Goal: Task Accomplishment & Management: Manage account settings

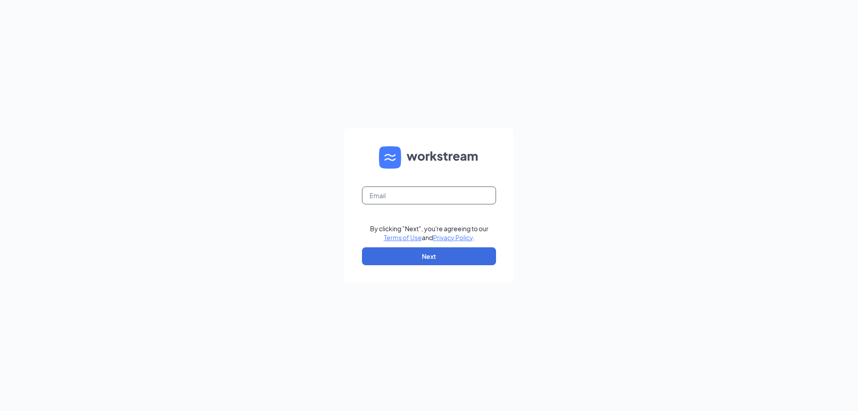
click at [398, 197] on input "text" at bounding box center [429, 195] width 134 height 18
type input "[EMAIL_ADDRESS][DOMAIN_NAME]"
click at [422, 246] on form "[EMAIL_ADDRESS][DOMAIN_NAME] By clicking "Next", you're agreeing to our Terms o…" at bounding box center [429, 205] width 170 height 155
click at [422, 254] on button "Next" at bounding box center [429, 256] width 134 height 18
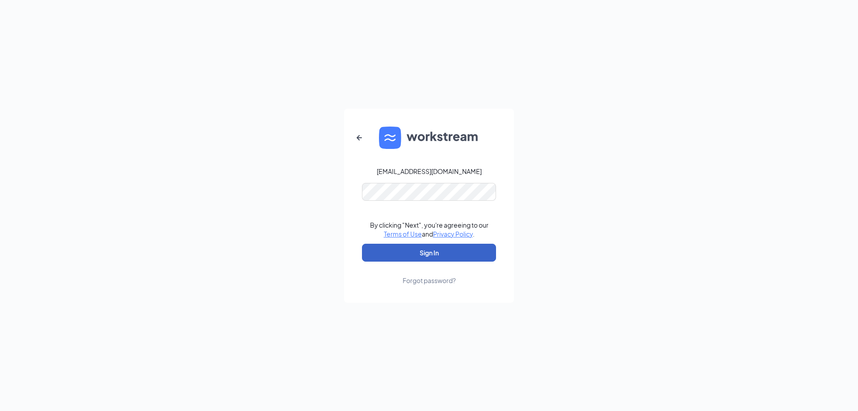
click at [405, 258] on button "Sign In" at bounding box center [429, 253] width 134 height 18
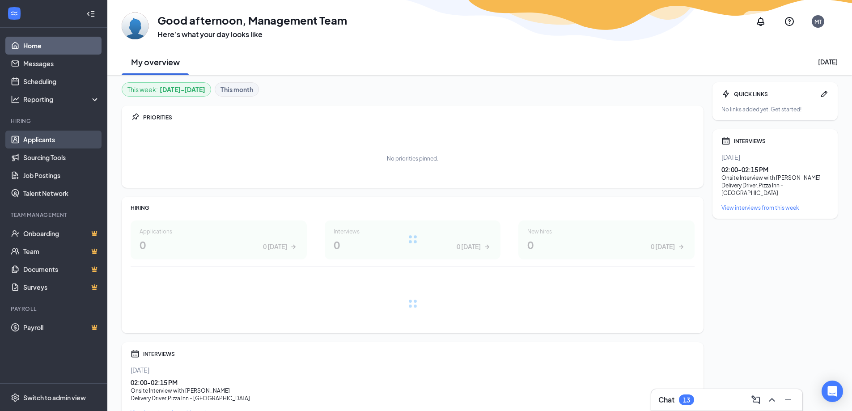
click at [43, 139] on link "Applicants" at bounding box center [61, 140] width 76 height 18
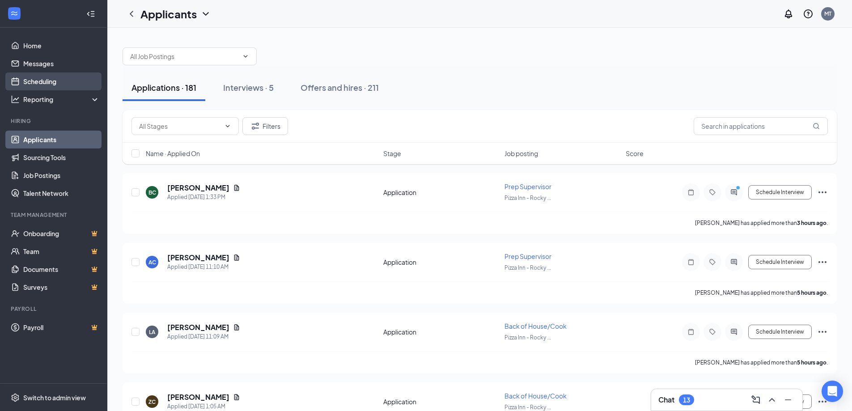
click at [38, 81] on link "Scheduling" at bounding box center [61, 81] width 76 height 18
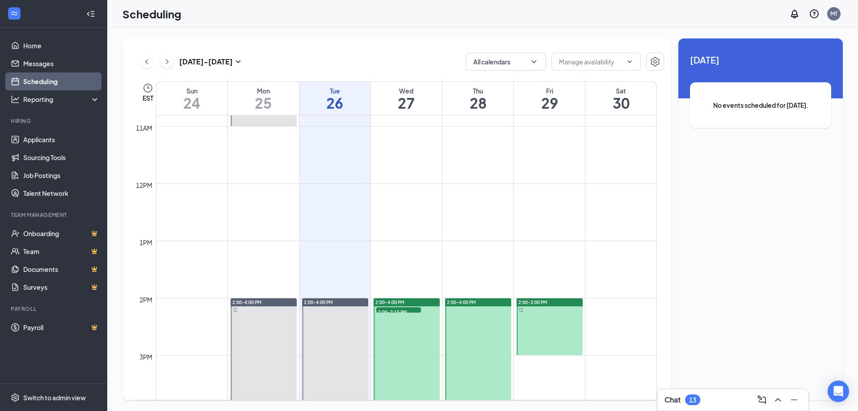
scroll to position [618, 0]
click at [169, 59] on icon "ChevronRight" at bounding box center [167, 61] width 9 height 11
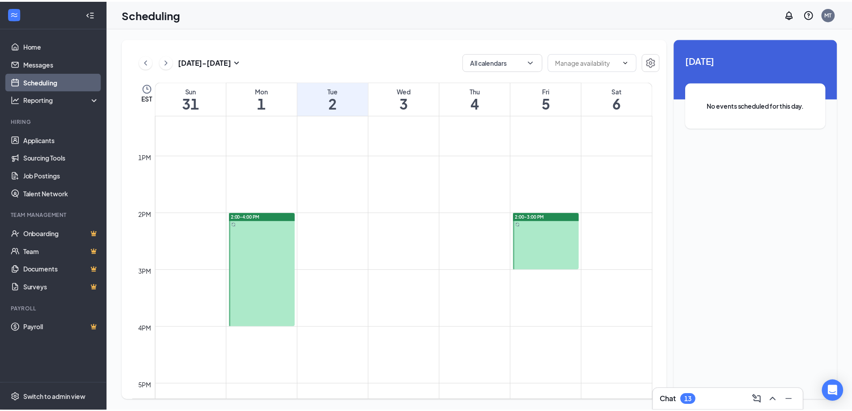
scroll to position [529, 0]
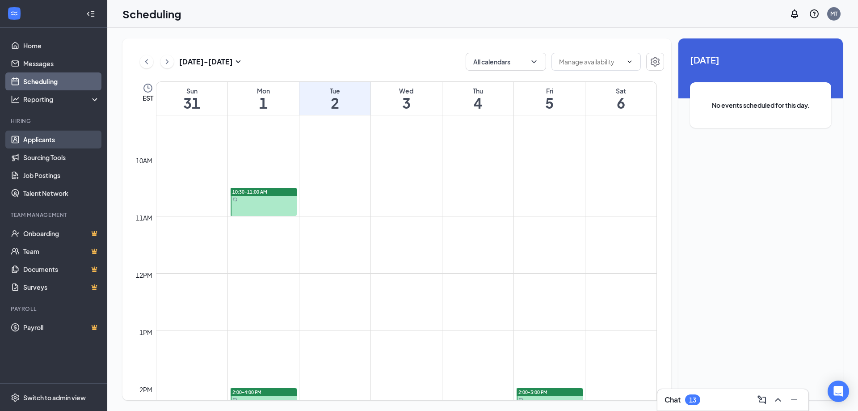
click at [51, 138] on link "Applicants" at bounding box center [61, 140] width 76 height 18
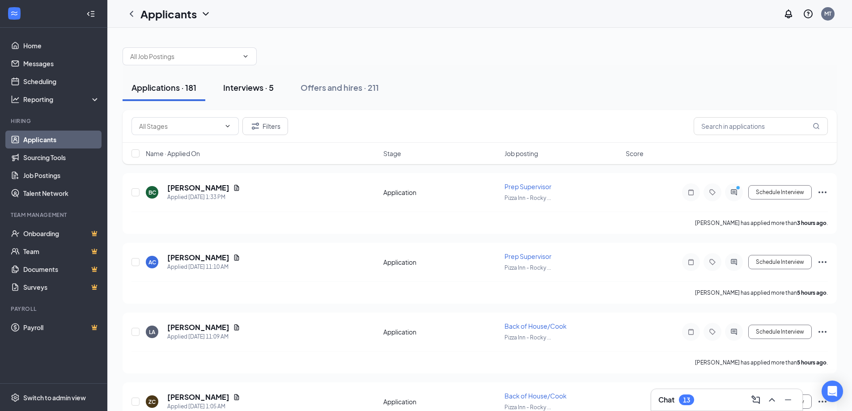
click at [240, 86] on div "Interviews · 5" at bounding box center [248, 87] width 51 height 11
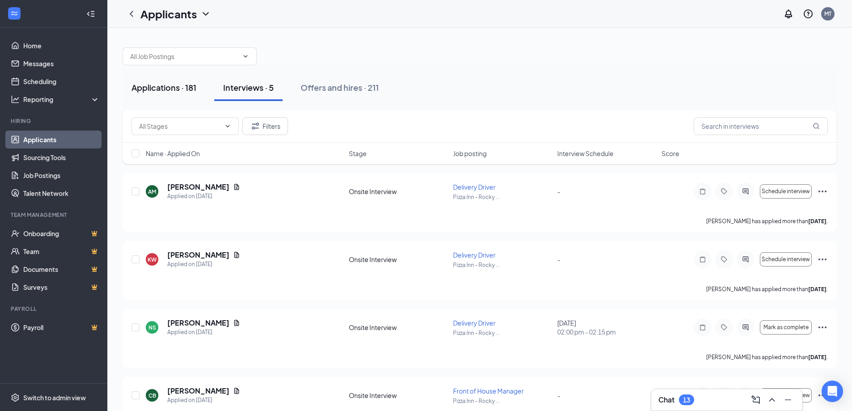
click at [170, 89] on div "Applications · 181" at bounding box center [163, 87] width 65 height 11
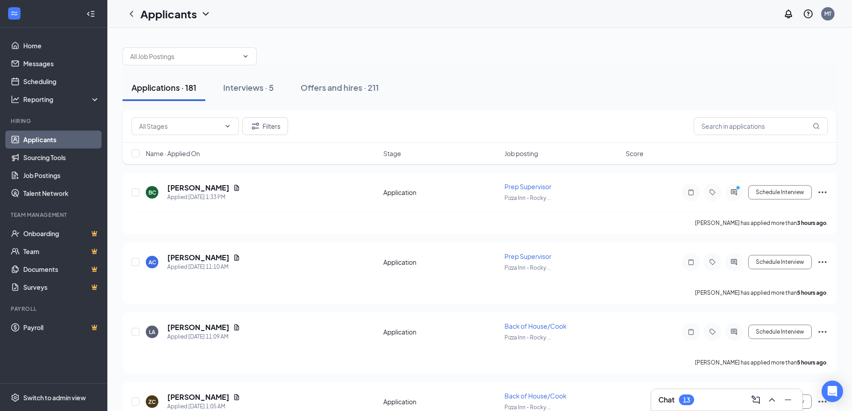
click at [523, 154] on span "Job posting" at bounding box center [521, 153] width 34 height 9
click at [527, 154] on span "Job posting" at bounding box center [521, 153] width 34 height 9
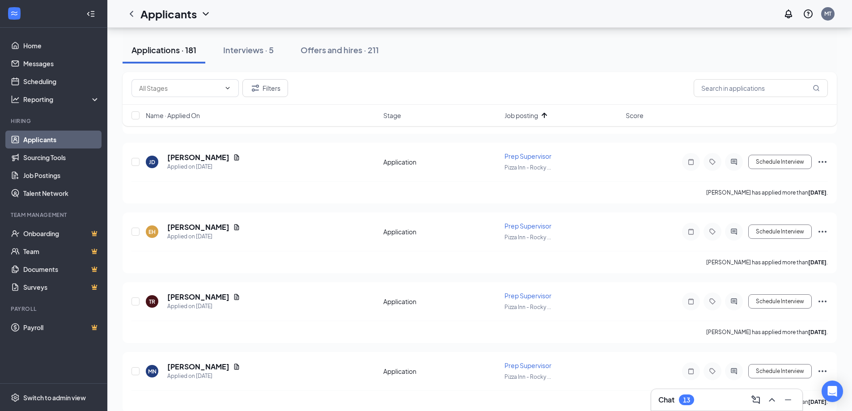
scroll to position [7685, 0]
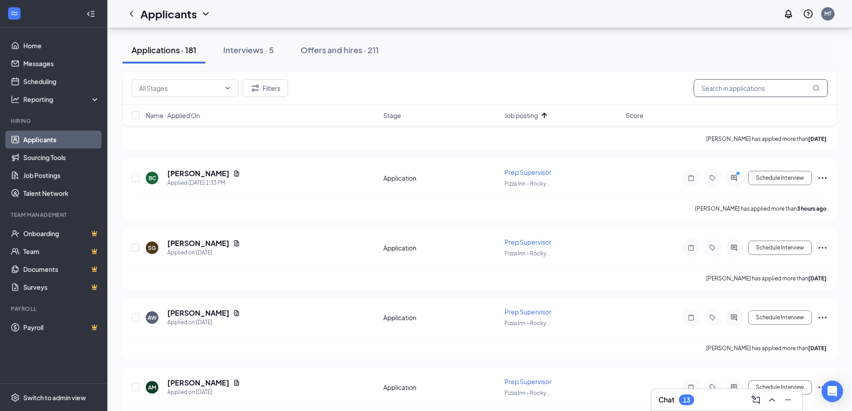
click at [747, 89] on input "text" at bounding box center [760, 88] width 134 height 18
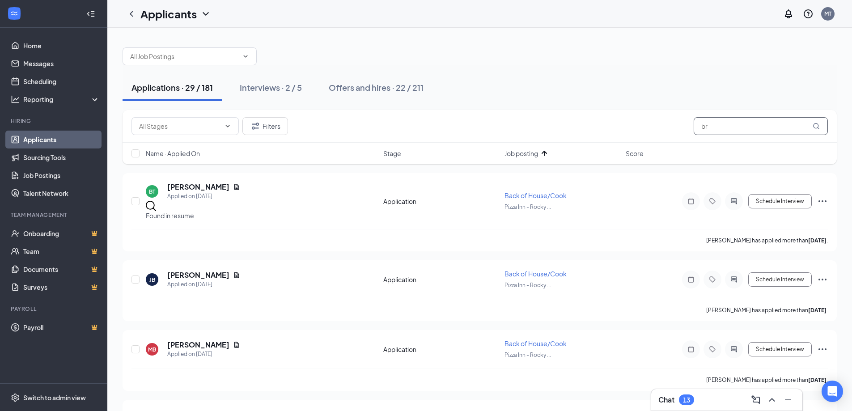
type input "b"
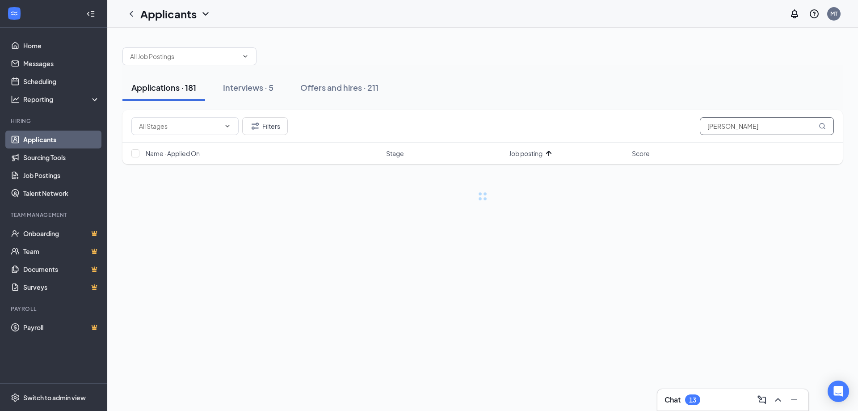
drag, startPoint x: 727, startPoint y: 128, endPoint x: 627, endPoint y: 128, distance: 100.6
click at [627, 128] on div "Filters [PERSON_NAME]" at bounding box center [482, 126] width 703 height 18
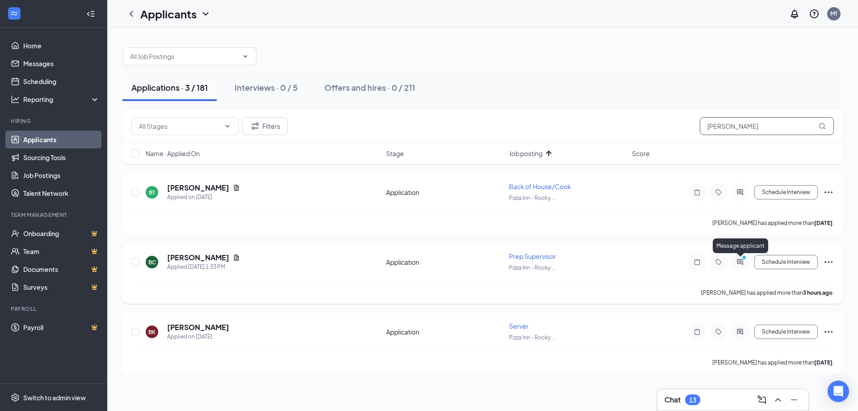
type input "[PERSON_NAME]"
click at [742, 259] on circle "PrimaryDot" at bounding box center [744, 257] width 4 height 4
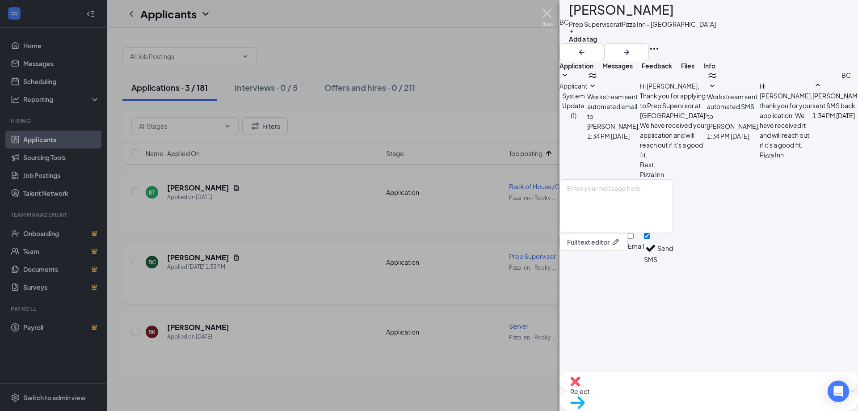
click at [548, 16] on img at bounding box center [547, 17] width 11 height 17
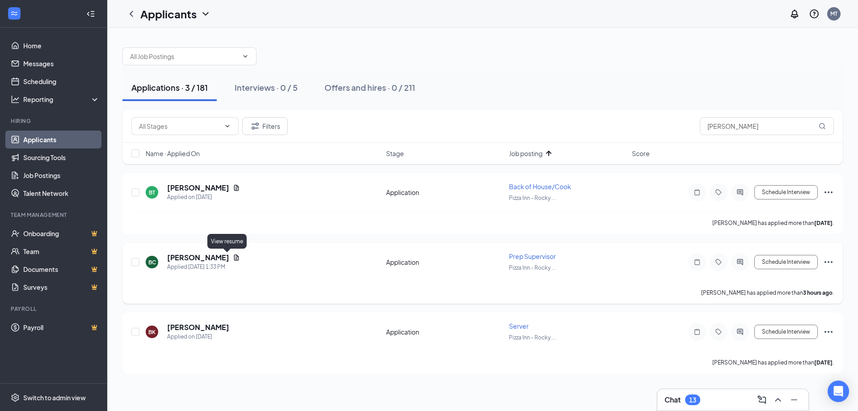
click at [233, 256] on icon "Document" at bounding box center [236, 257] width 7 height 7
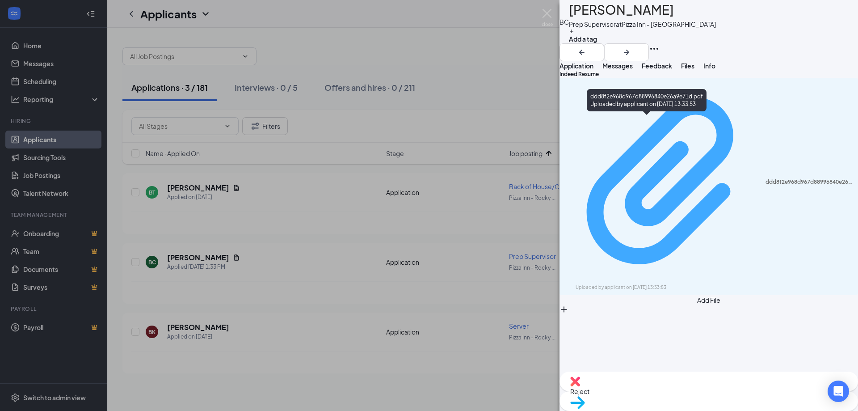
click at [766, 178] on div "ddd8f2e968d967d88996840e26a9e71d.pdf" at bounding box center [809, 181] width 87 height 7
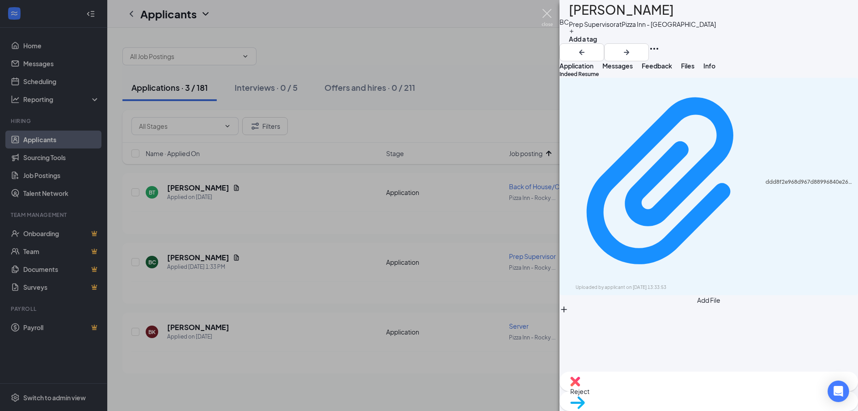
click at [544, 12] on img at bounding box center [547, 17] width 11 height 17
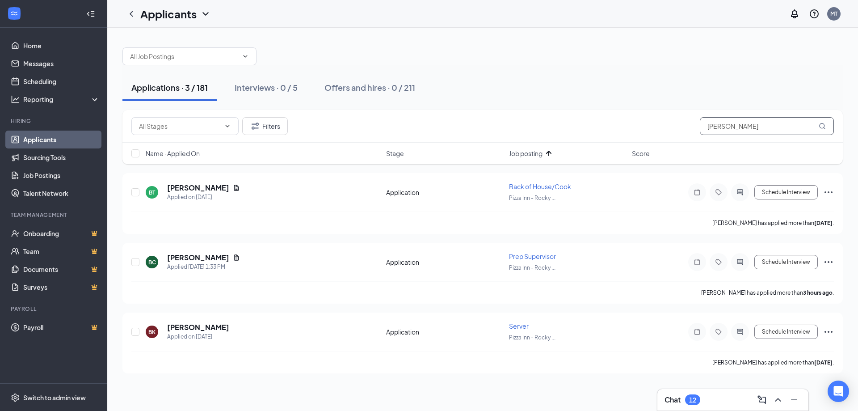
drag, startPoint x: 737, startPoint y: 131, endPoint x: 693, endPoint y: 138, distance: 44.3
click at [693, 138] on div "Filters [PERSON_NAME]" at bounding box center [482, 126] width 721 height 33
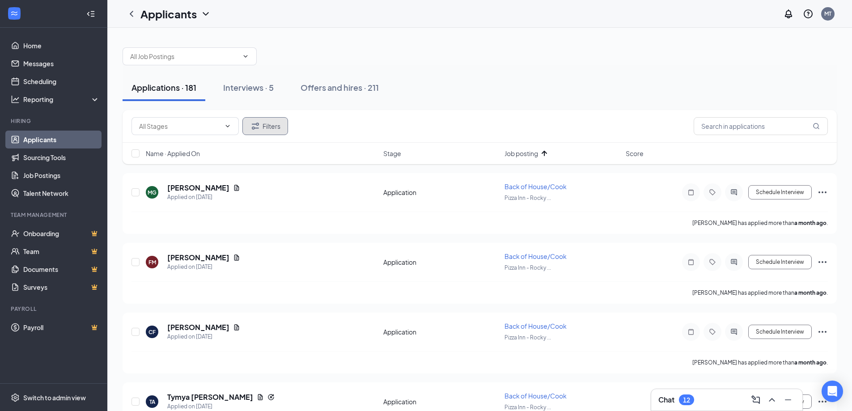
click at [266, 125] on button "Filters" at bounding box center [265, 126] width 46 height 18
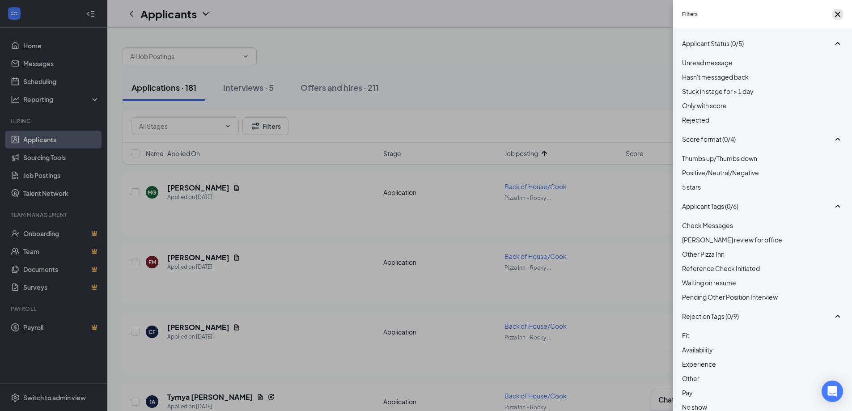
click at [834, 20] on icon "Cross" at bounding box center [837, 14] width 11 height 11
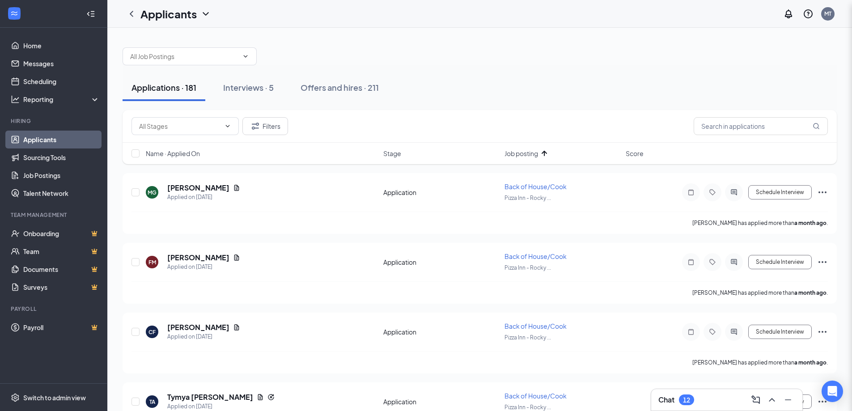
click at [834, 17] on div "Filters Applicant Status (0/5) Unread message Hasn't messaged back Stuck in sta…" at bounding box center [426, 205] width 852 height 411
click at [134, 152] on input "checkbox" at bounding box center [135, 153] width 8 height 8
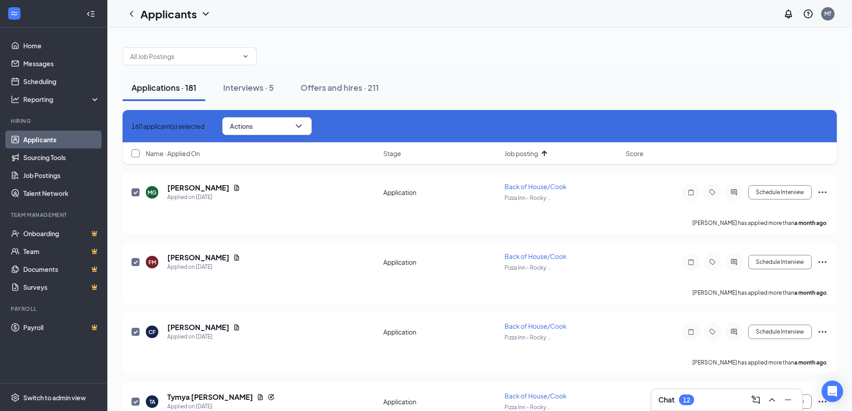
click at [135, 154] on input "checkbox" at bounding box center [135, 153] width 8 height 8
checkbox input "true"
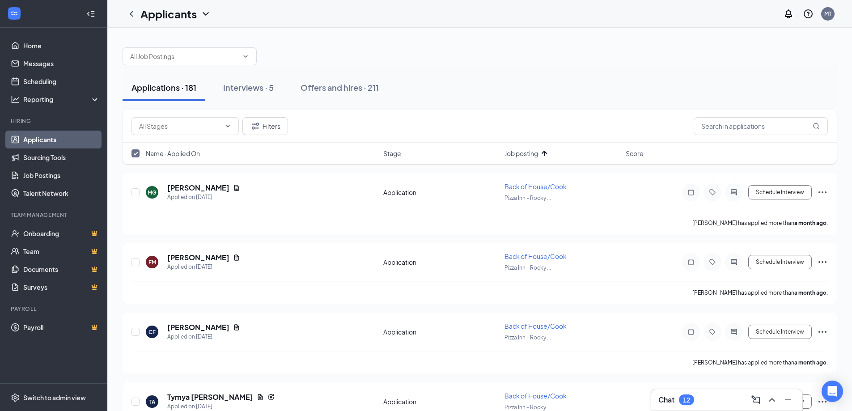
checkbox input "false"
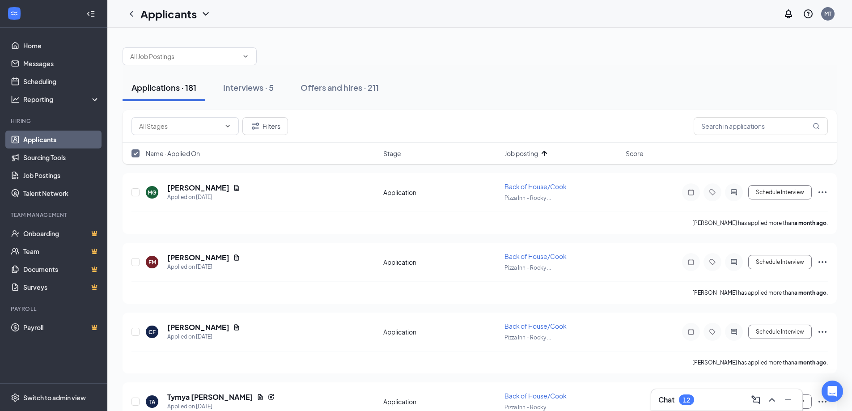
checkbox input "false"
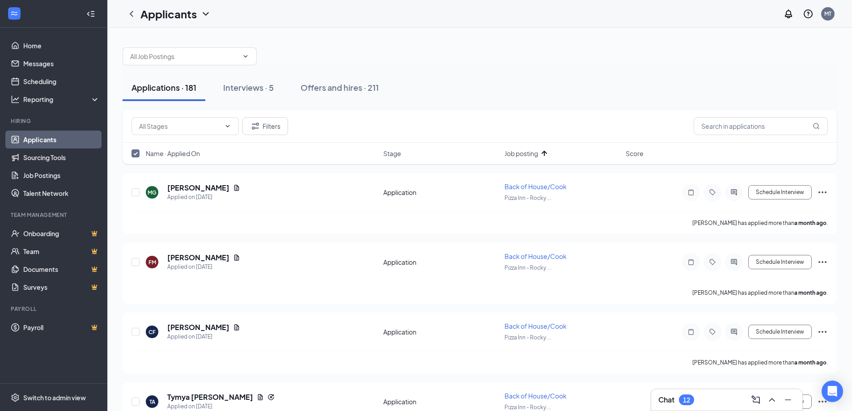
checkbox input "false"
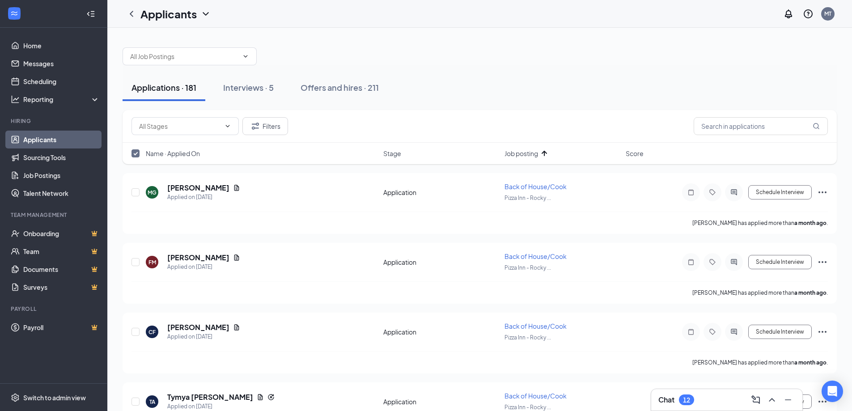
checkbox input "false"
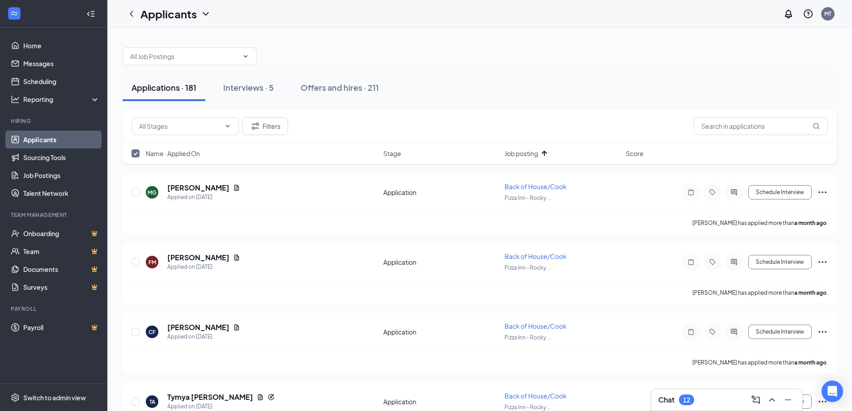
checkbox input "false"
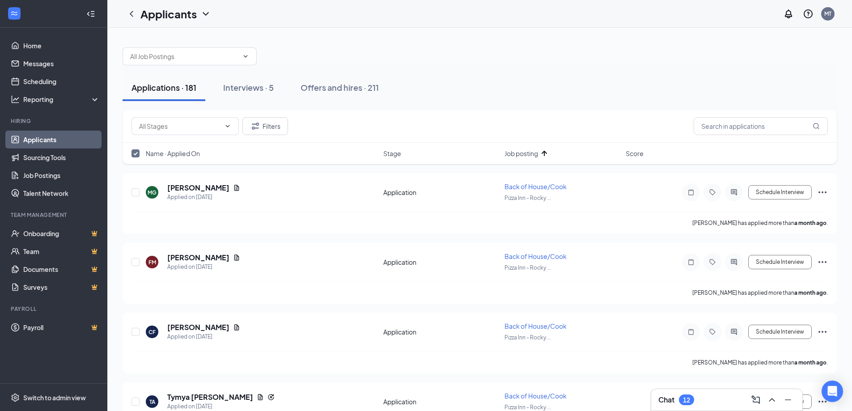
checkbox input "false"
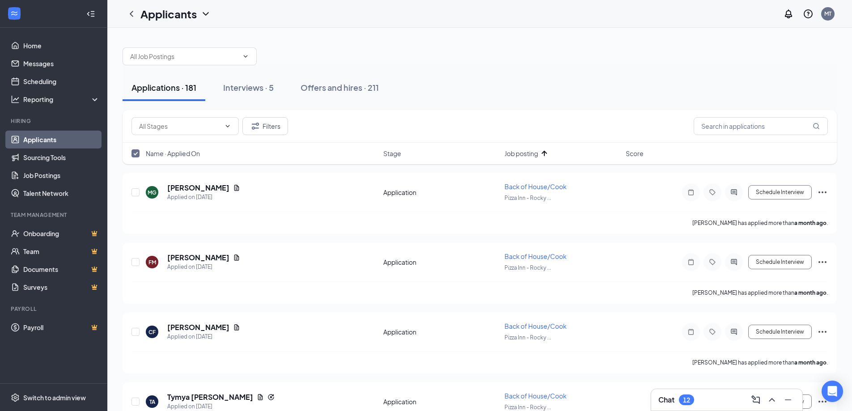
checkbox input "false"
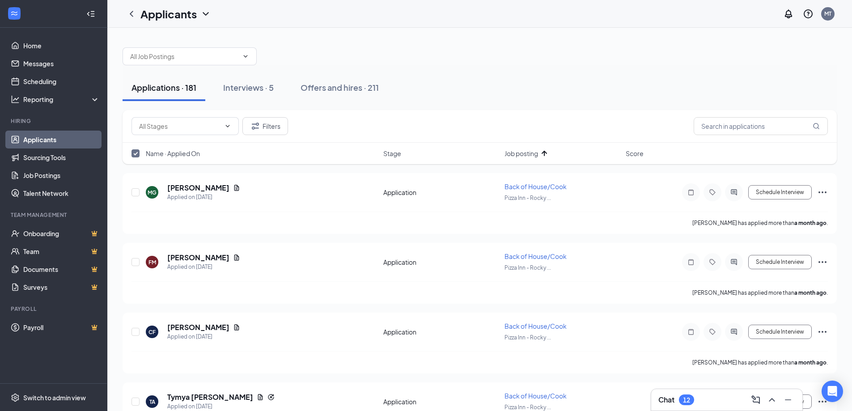
checkbox input "false"
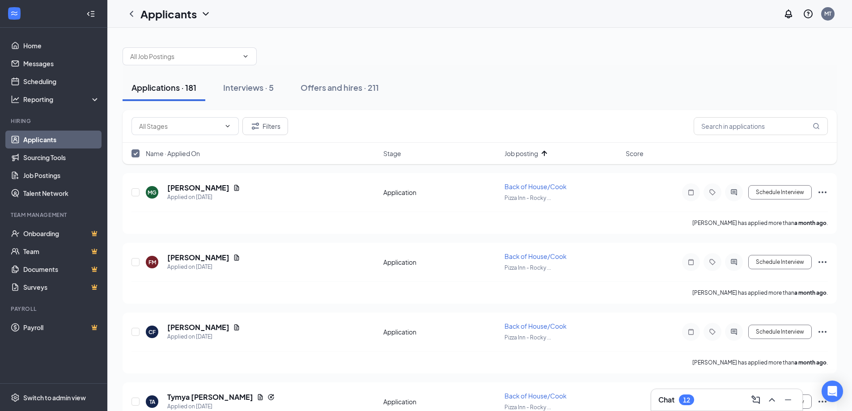
checkbox input "false"
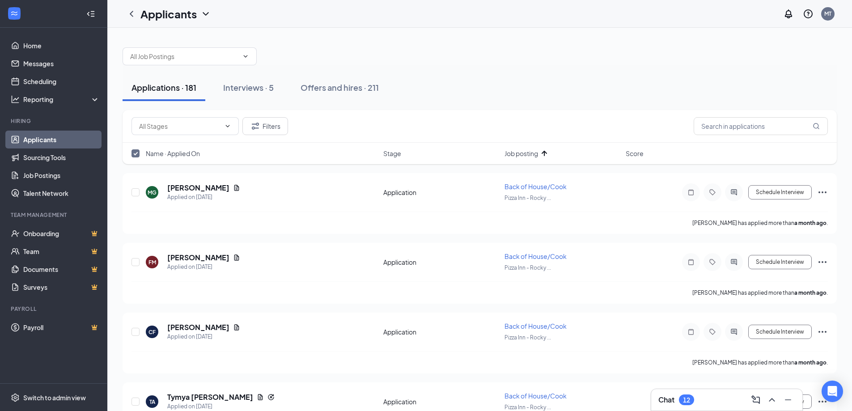
checkbox input "false"
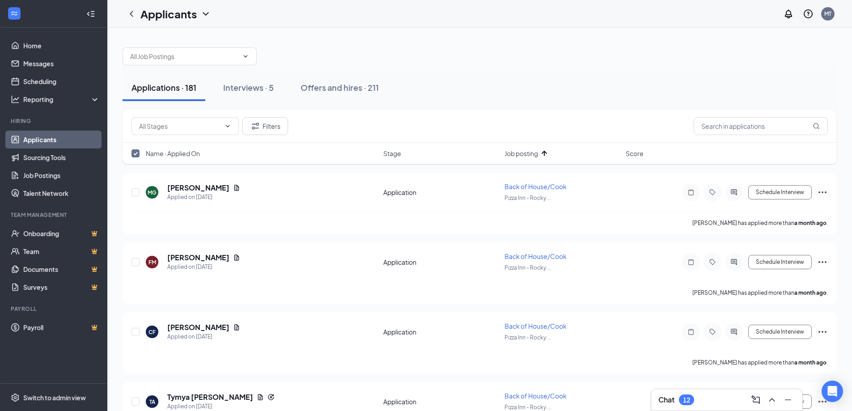
checkbox input "false"
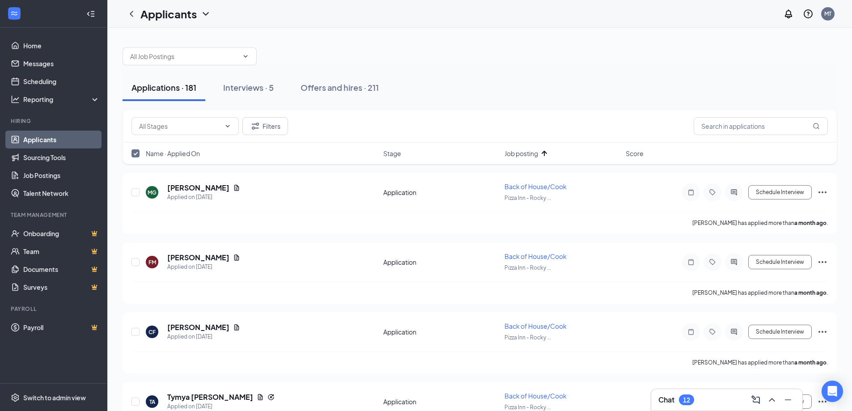
checkbox input "false"
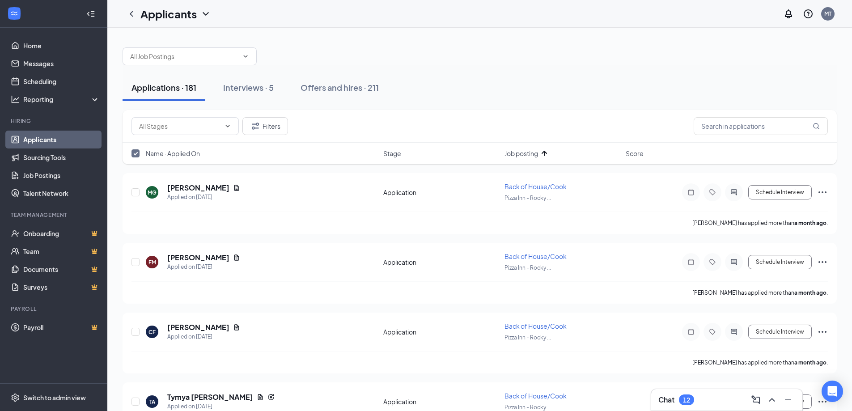
checkbox input "false"
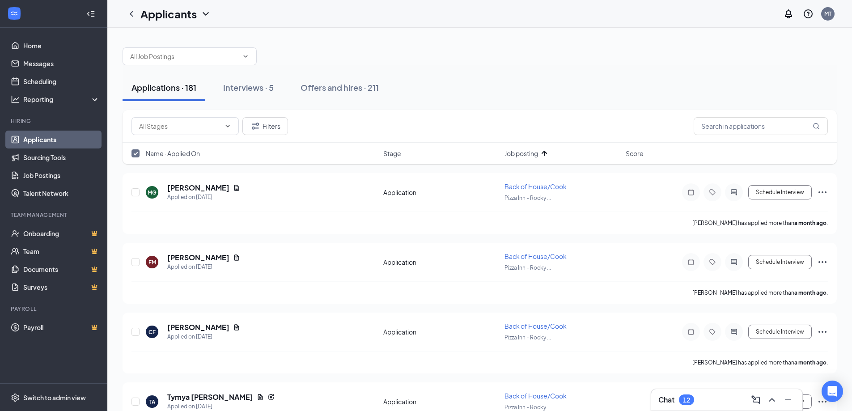
checkbox input "false"
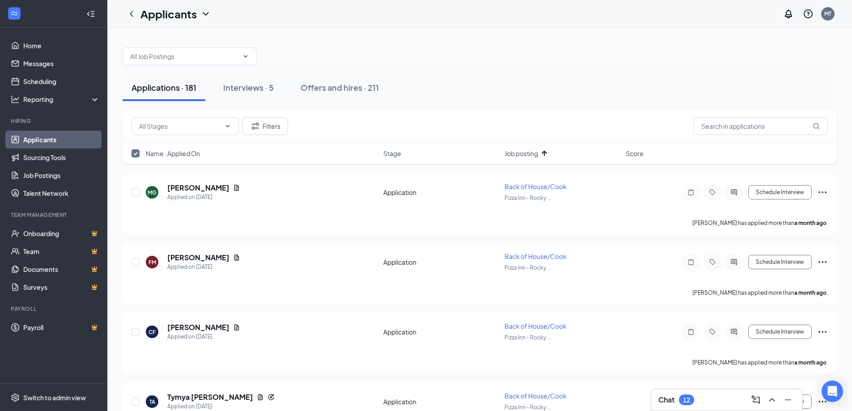
checkbox input "false"
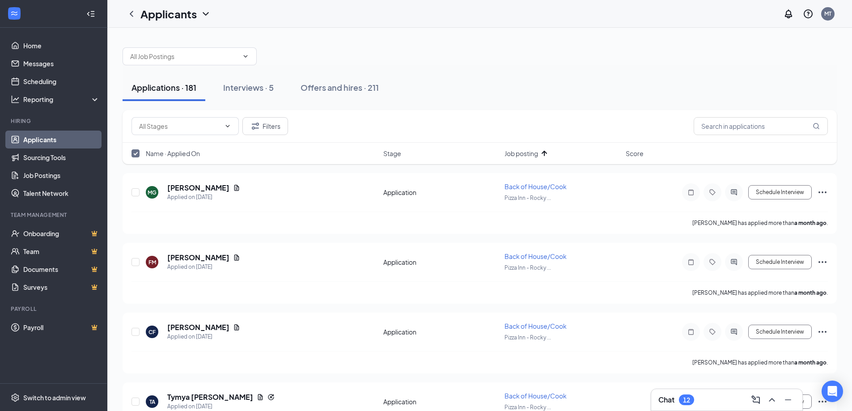
checkbox input "false"
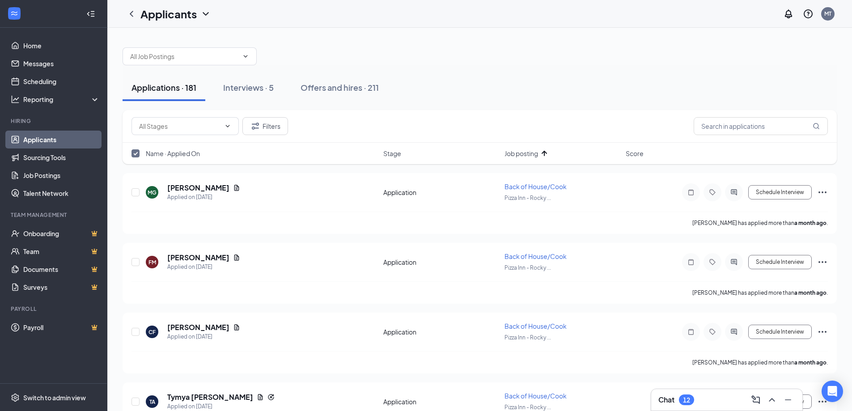
checkbox input "false"
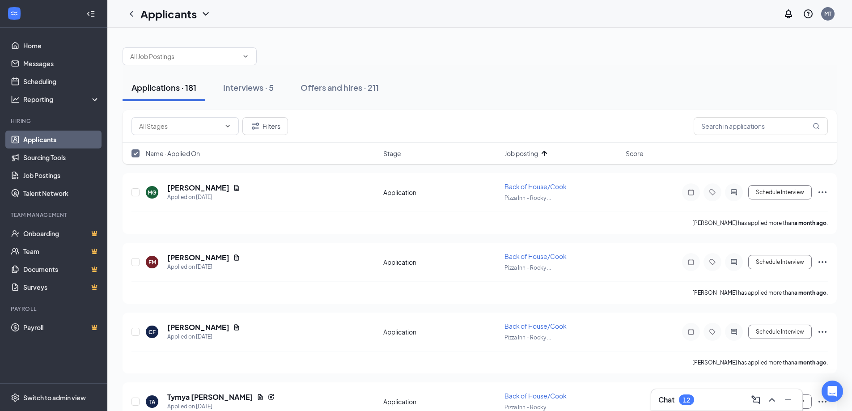
checkbox input "false"
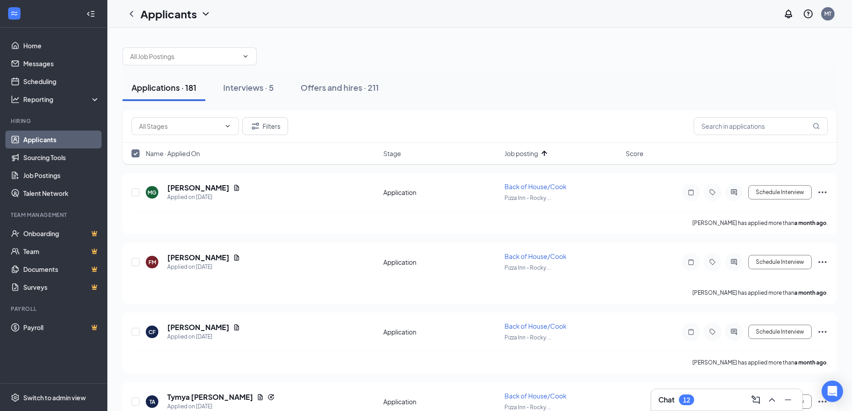
checkbox input "false"
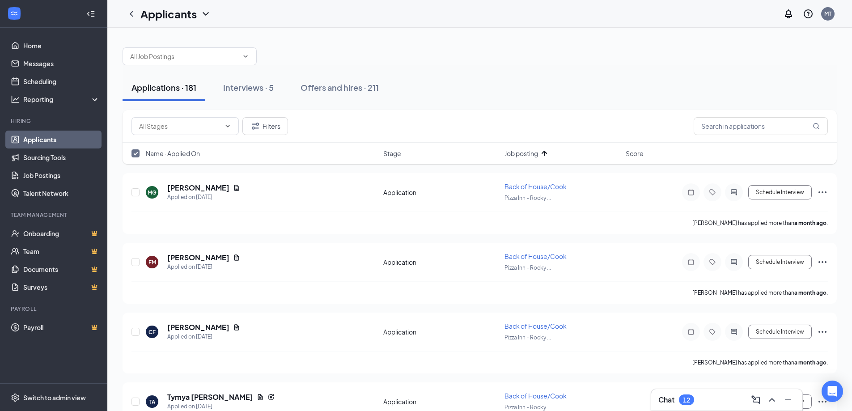
checkbox input "false"
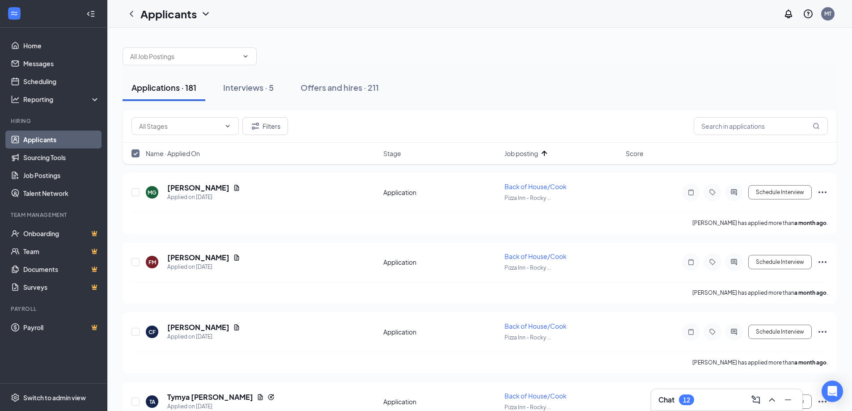
checkbox input "false"
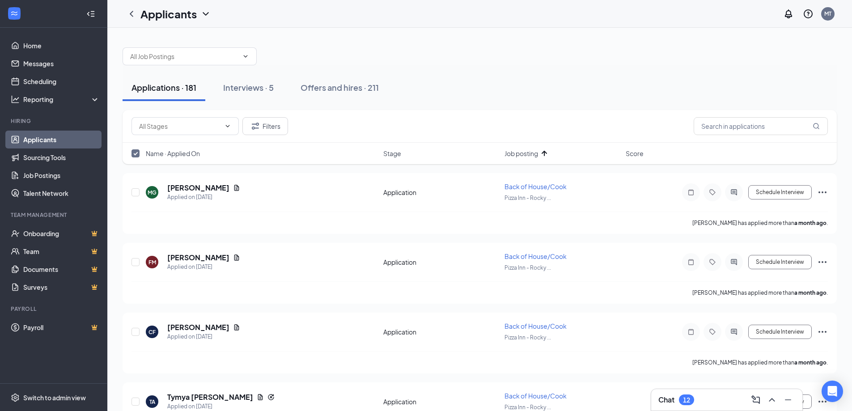
checkbox input "false"
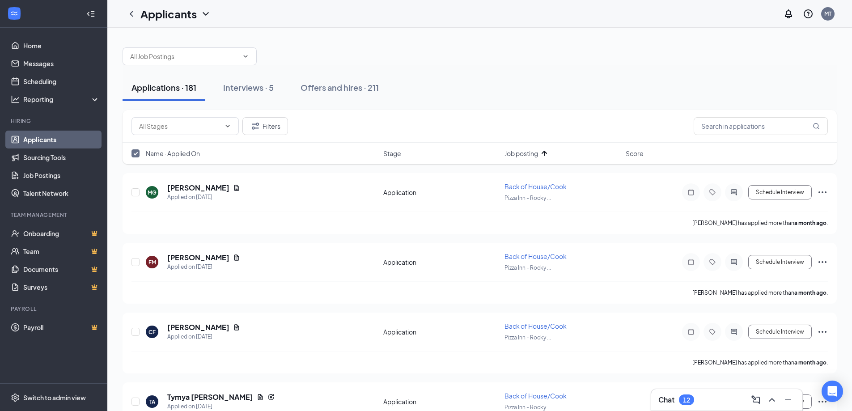
checkbox input "false"
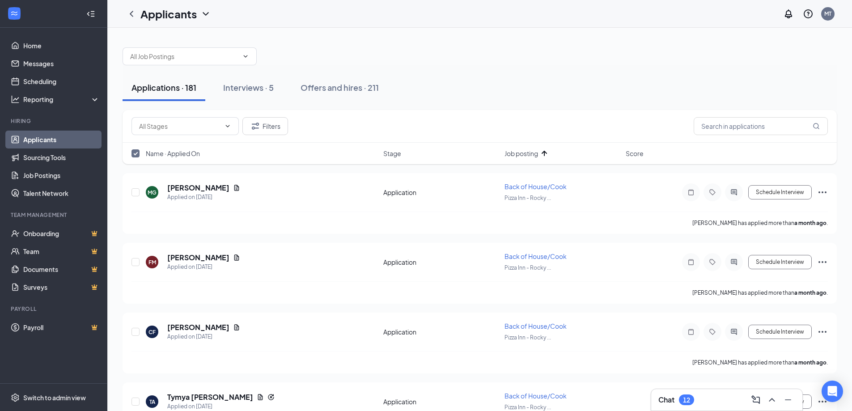
checkbox input "false"
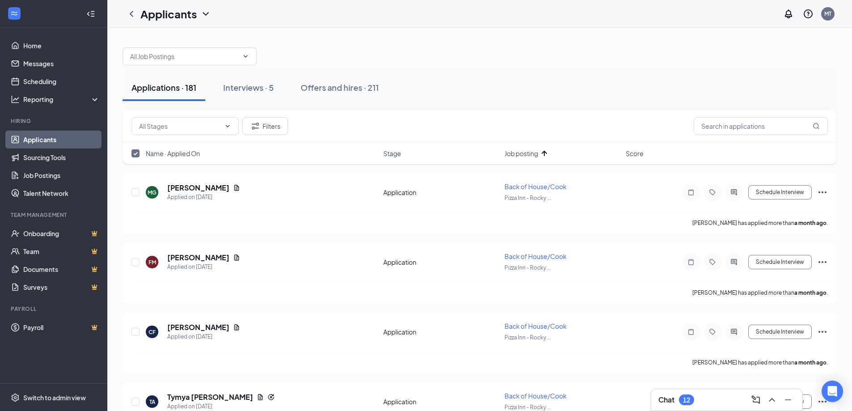
checkbox input "false"
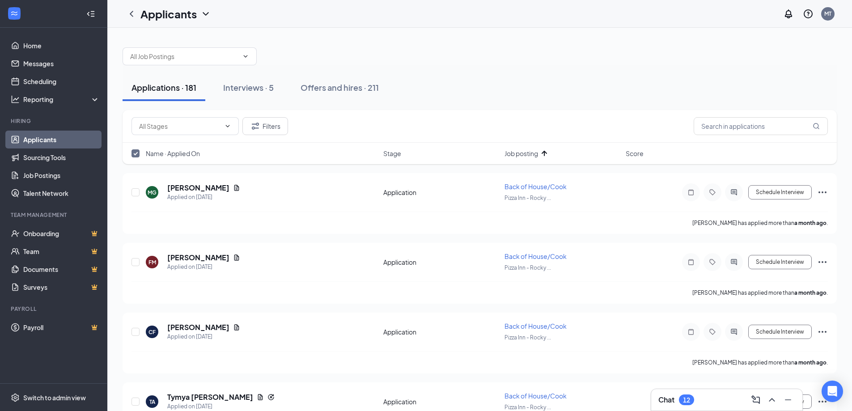
checkbox input "false"
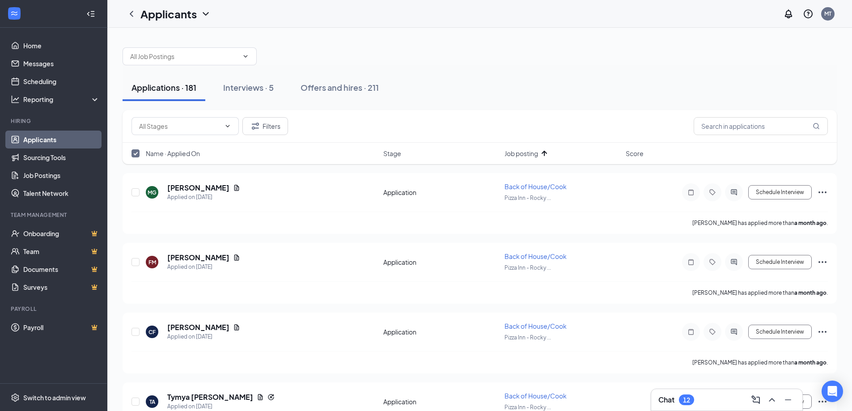
checkbox input "false"
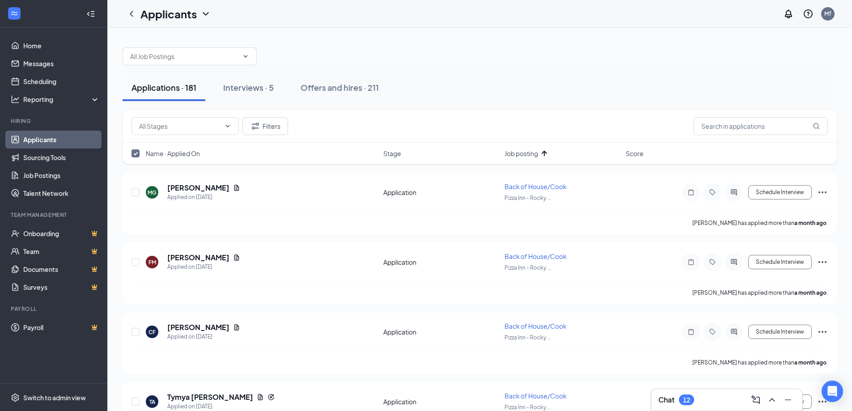
checkbox input "false"
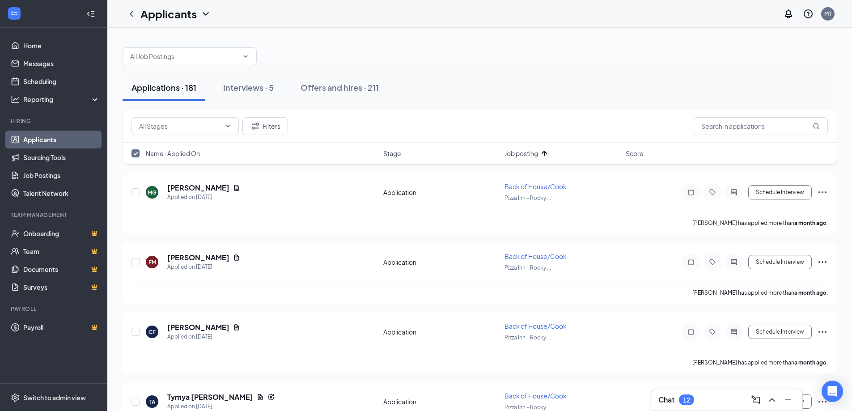
checkbox input "false"
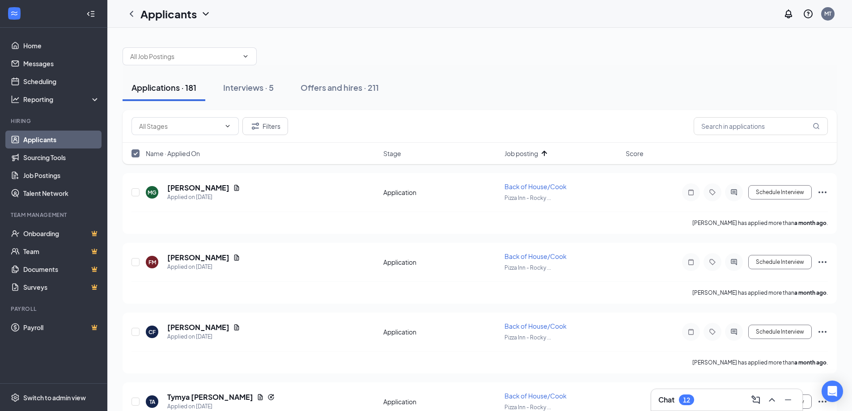
checkbox input "false"
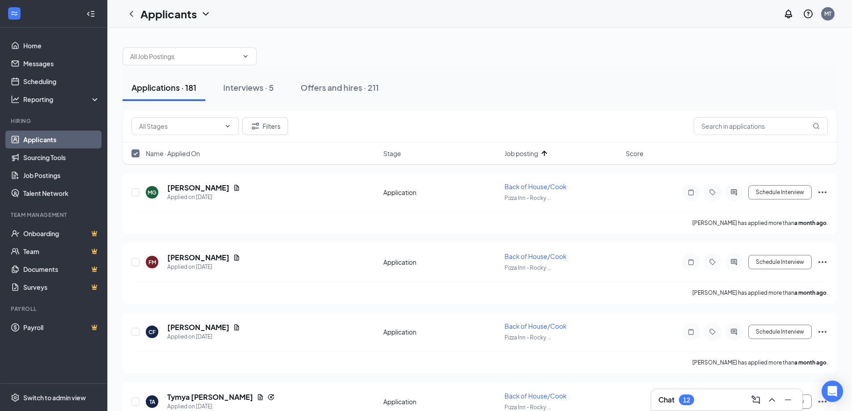
checkbox input "false"
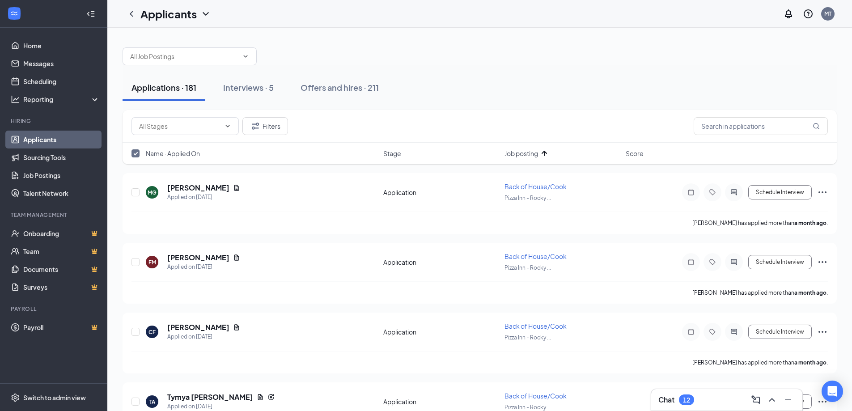
checkbox input "false"
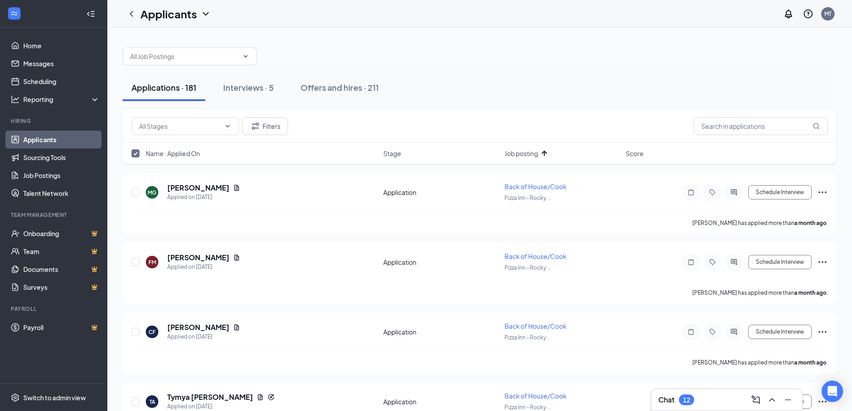
click at [135, 154] on input "checkbox" at bounding box center [135, 153] width 8 height 8
checkbox input "false"
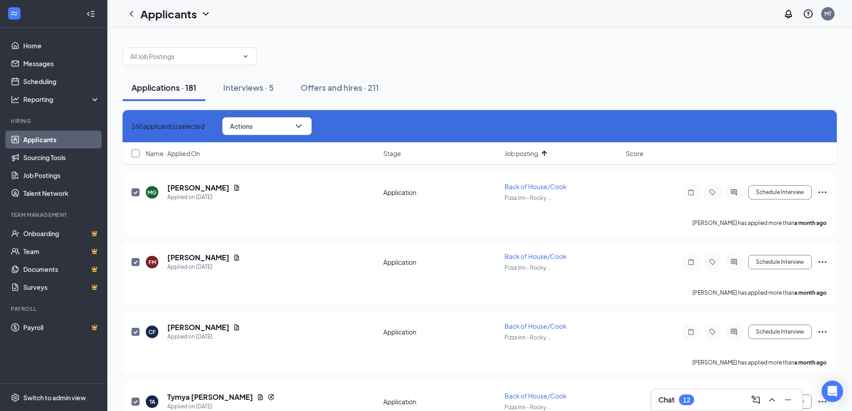
checkbox input "true"
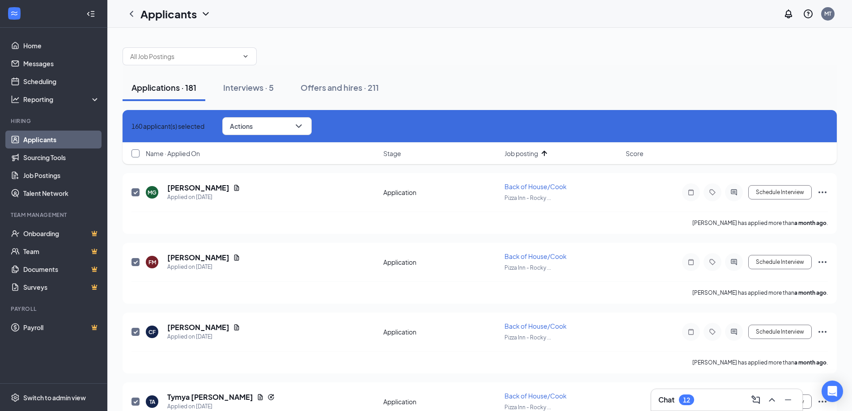
checkbox input "true"
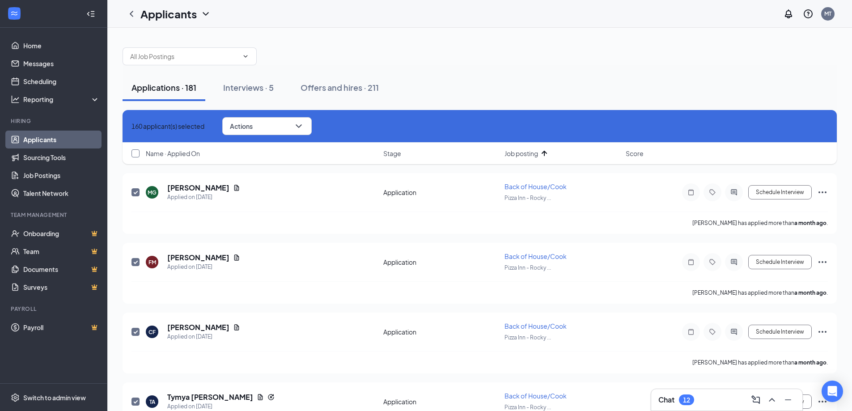
checkbox input "true"
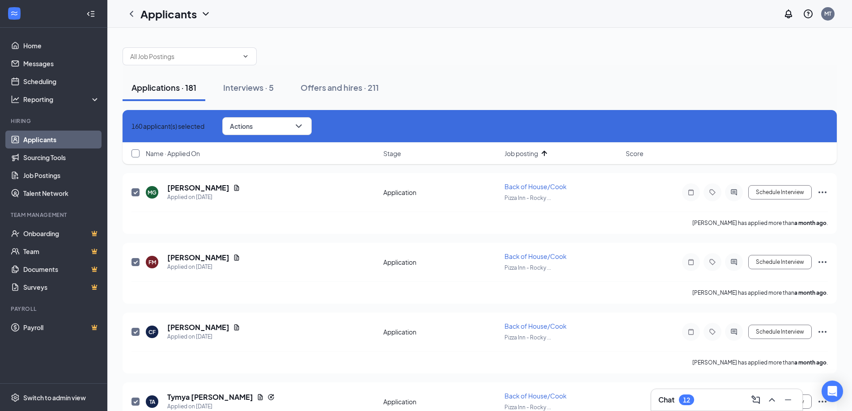
checkbox input "true"
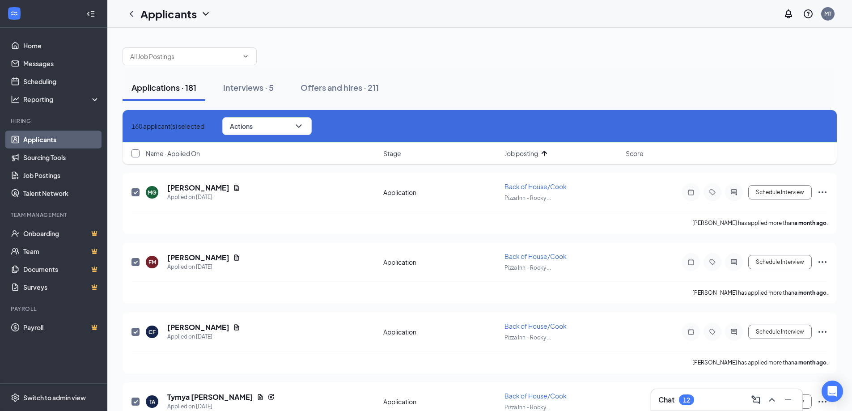
checkbox input "true"
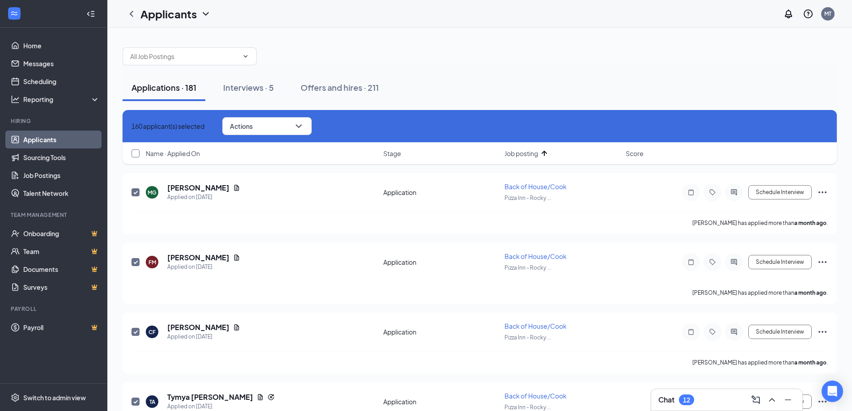
checkbox input "true"
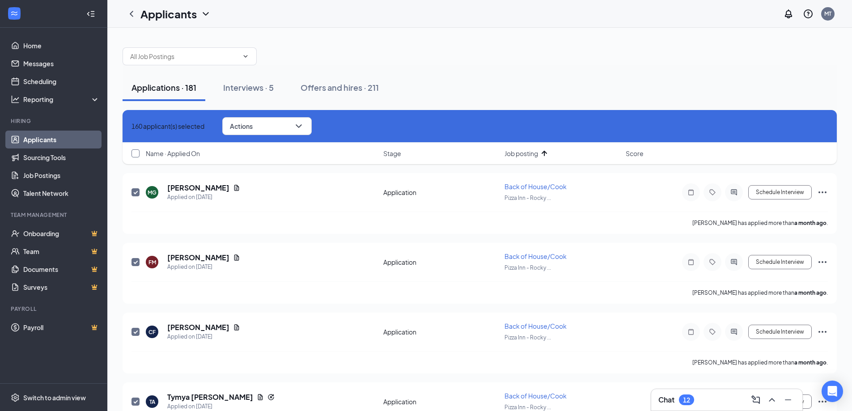
checkbox input "true"
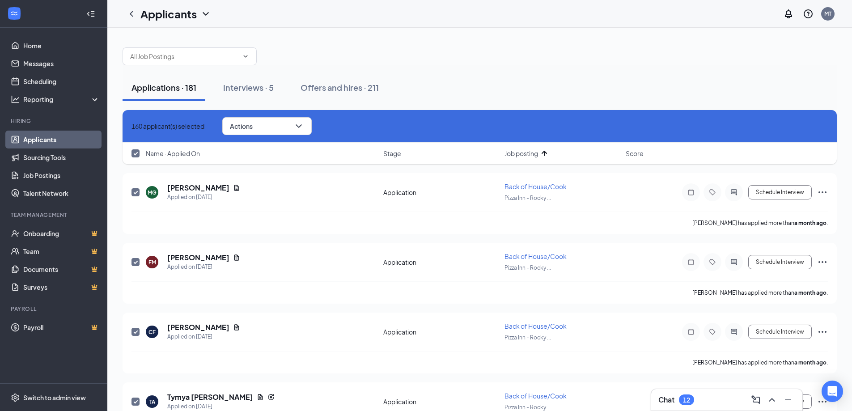
drag, startPoint x: 135, startPoint y: 152, endPoint x: 142, endPoint y: 152, distance: 6.8
click at [137, 152] on input "checkbox" at bounding box center [135, 153] width 8 height 8
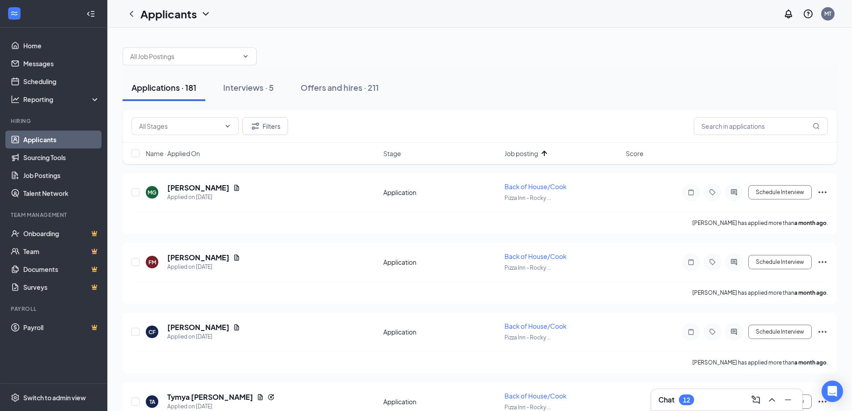
click at [445, 102] on div "Applications · 181 Interviews · 5 Offers and hires · 211" at bounding box center [479, 87] width 714 height 45
click at [720, 130] on input "text" at bounding box center [760, 126] width 134 height 18
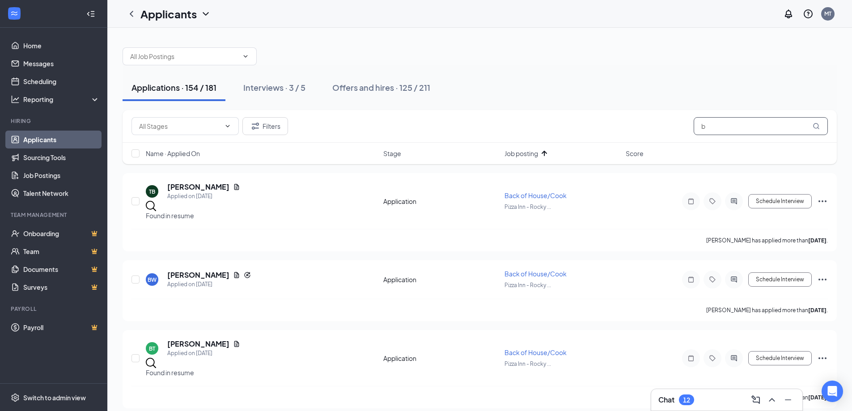
drag, startPoint x: 727, startPoint y: 128, endPoint x: 611, endPoint y: 143, distance: 117.2
click at [611, 143] on div "Filters b Name · Applied On Stage Job posting Score" at bounding box center [479, 137] width 714 height 54
click at [533, 101] on div "Applications · 154 / 181 Interviews · 3 / 5 Offers and hires · 125 / 211" at bounding box center [479, 87] width 714 height 45
